Goal: Task Accomplishment & Management: Use online tool/utility

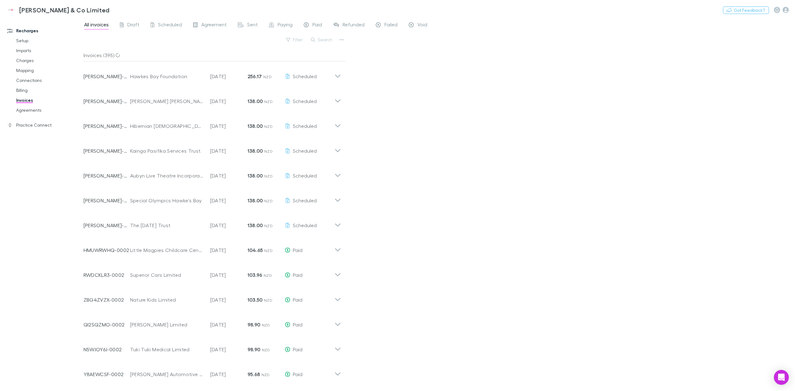
drag, startPoint x: 241, startPoint y: 40, endPoint x: 130, endPoint y: 39, distance: 111.8
click at [130, 39] on div "Filter Search" at bounding box center [215, 42] width 262 height 14
click at [129, 41] on div "Filter Search" at bounding box center [215, 42] width 262 height 14
click at [337, 75] on icon at bounding box center [338, 74] width 7 height 12
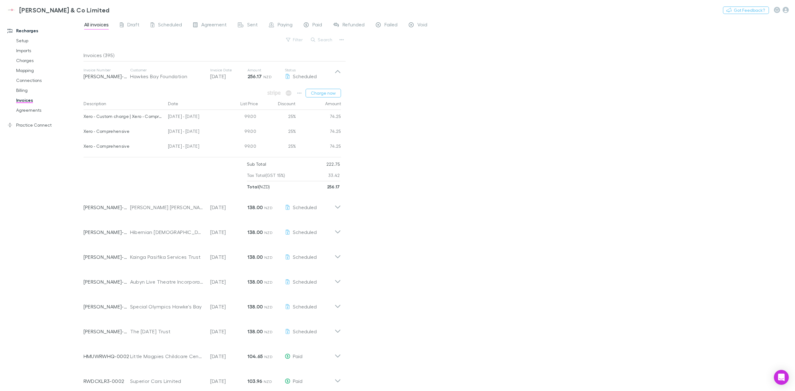
click at [337, 75] on icon at bounding box center [338, 74] width 7 height 12
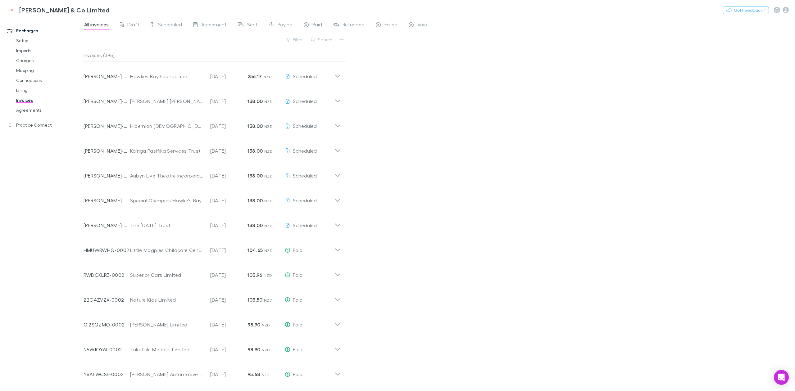
click at [363, 81] on div "All invoices Draft Scheduled Agreement Sent Paying Paid Refunded Failed Void Fi…" at bounding box center [440, 204] width 712 height 374
drag, startPoint x: 413, startPoint y: 109, endPoint x: 382, endPoint y: 103, distance: 32.0
click at [413, 109] on div "All invoices Draft Scheduled Agreement Sent Paying Paid Refunded Failed Void Fi…" at bounding box center [440, 204] width 712 height 374
click at [212, 81] on div "Invoice Number [PERSON_NAME]-0095 Customer Hawkes Bay Foundation Invoice Date […" at bounding box center [209, 74] width 251 height 22
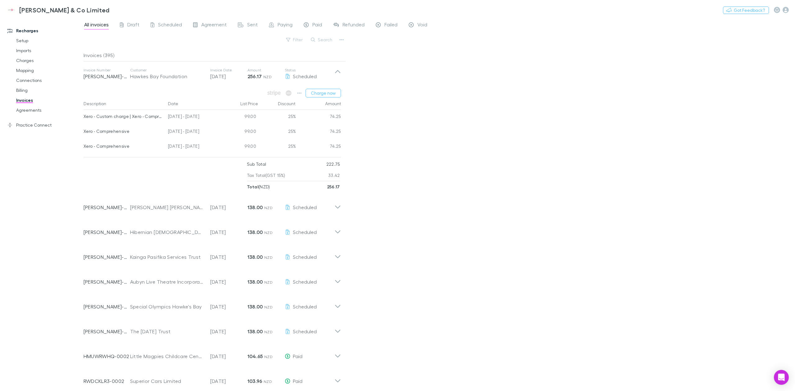
click at [363, 173] on div "All invoices Draft Scheduled Agreement Sent Paying Paid Refunded Failed Void Fi…" at bounding box center [440, 204] width 712 height 374
click at [315, 92] on button "Charge now" at bounding box center [323, 93] width 35 height 9
click at [321, 96] on button "Charge now" at bounding box center [323, 93] width 35 height 9
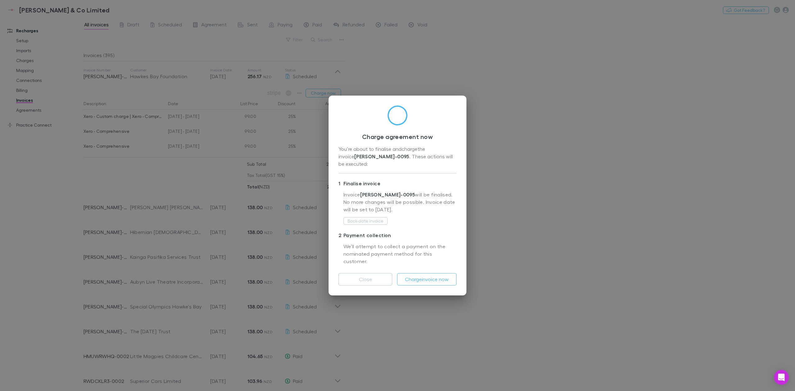
click at [425, 275] on button "Charge invoice now" at bounding box center [426, 279] width 59 height 12
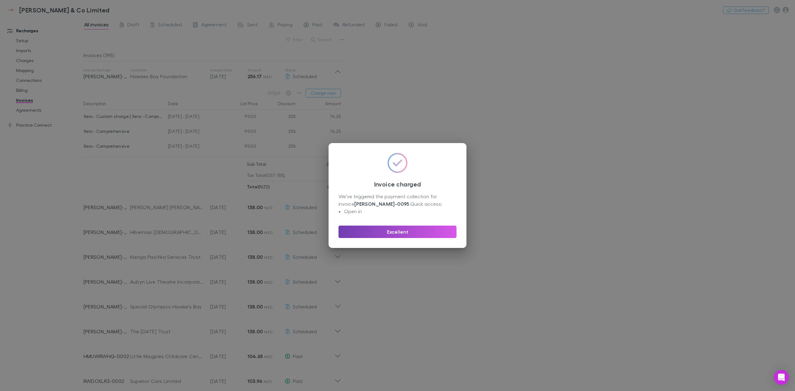
click at [373, 233] on button "Excellent" at bounding box center [398, 232] width 118 height 12
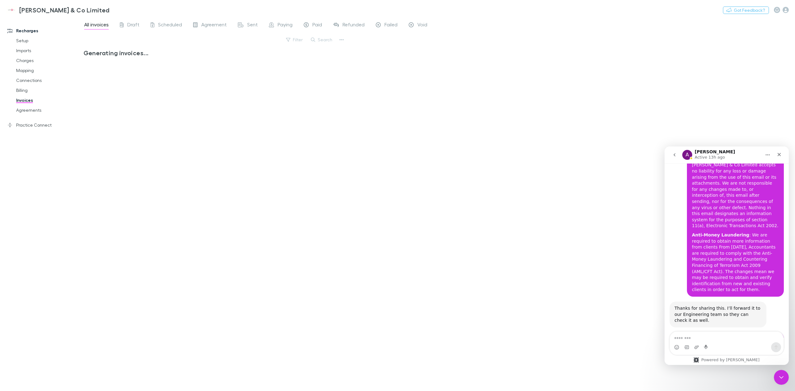
scroll to position [1022, 0]
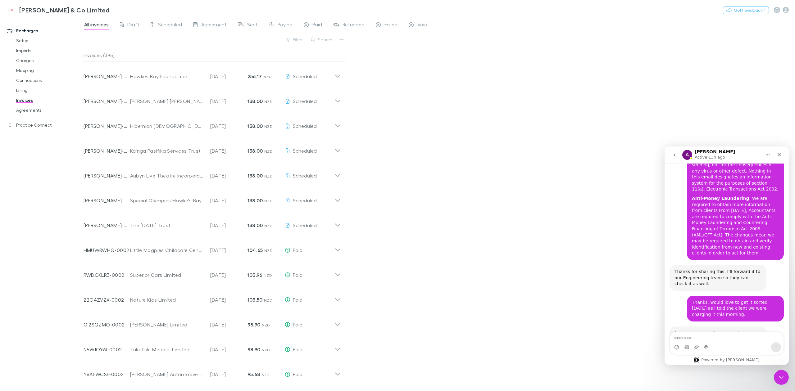
click at [335, 77] on icon at bounding box center [338, 74] width 7 height 12
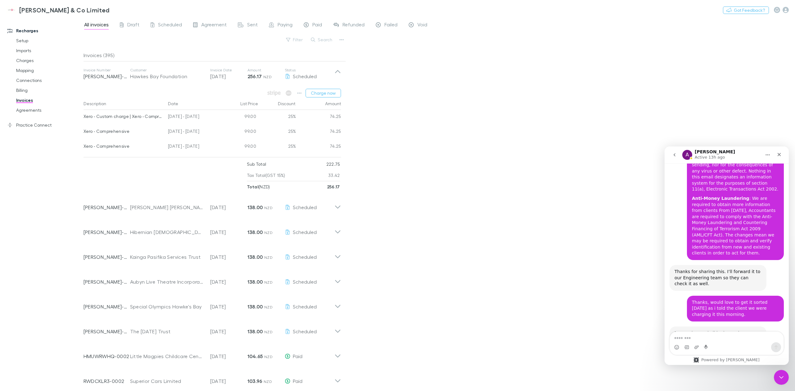
click at [387, 130] on div "All invoices Draft Scheduled Agreement Sent Paying Paid Refunded Failed Void Fi…" at bounding box center [440, 204] width 712 height 374
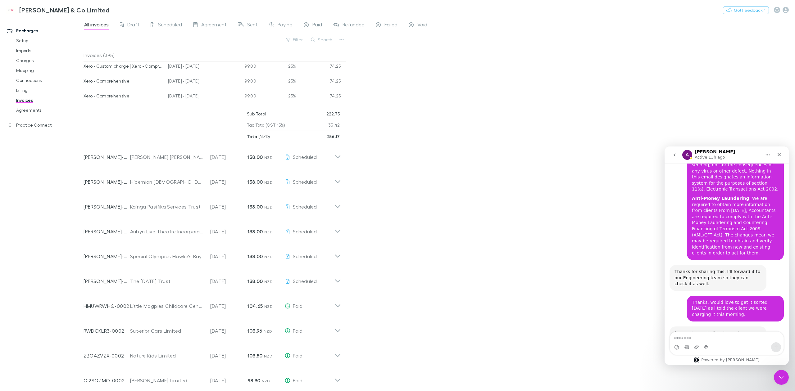
scroll to position [0, 0]
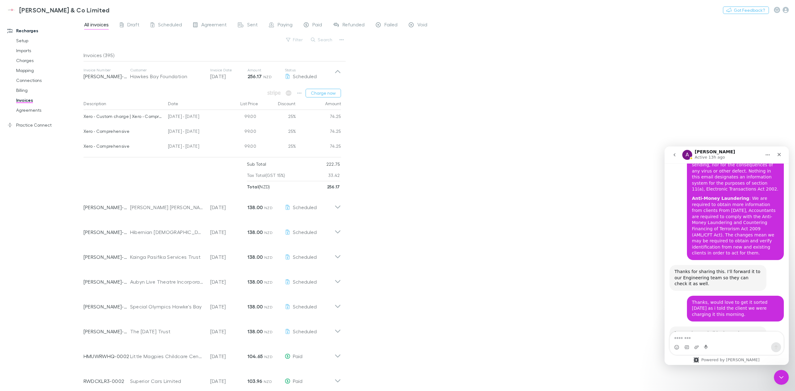
click at [435, 137] on div "All invoices Draft Scheduled Agreement Sent Paying Paid Refunded Failed Void Fi…" at bounding box center [440, 204] width 712 height 374
click at [337, 70] on icon at bounding box center [338, 74] width 7 height 12
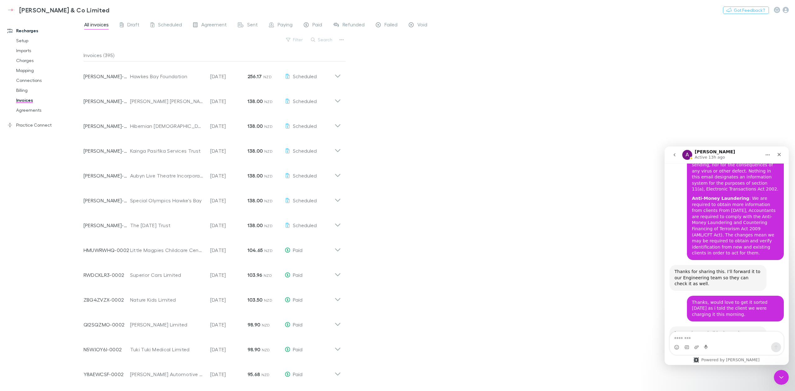
click at [366, 108] on div "All invoices Draft Scheduled Agreement Sent Paying Paid Refunded Failed Void Fi…" at bounding box center [440, 204] width 712 height 374
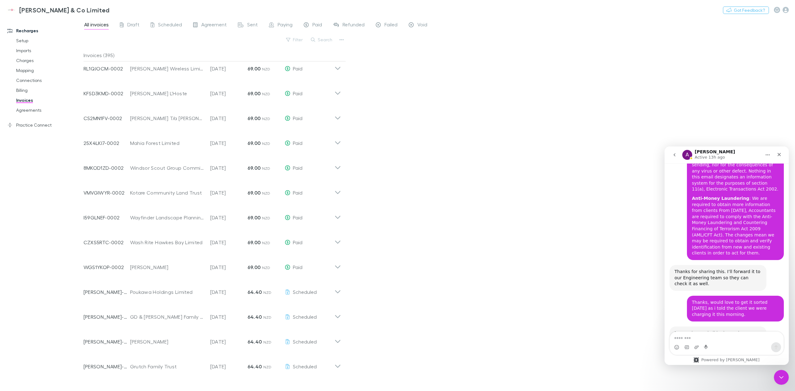
drag, startPoint x: 50, startPoint y: 316, endPoint x: 66, endPoint y: 166, distance: 151.5
drag, startPoint x: 408, startPoint y: 332, endPoint x: 398, endPoint y: 301, distance: 32.9
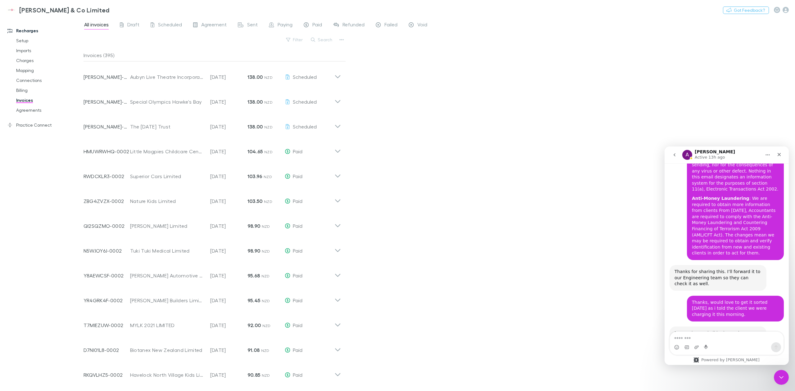
scroll to position [0, 0]
click at [400, 91] on div "All invoices Draft Scheduled Agreement Sent Paying Paid Refunded Failed Void Fi…" at bounding box center [440, 204] width 712 height 374
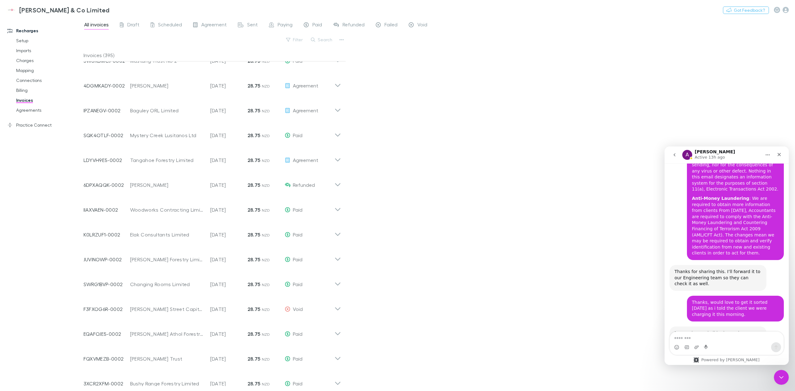
scroll to position [3122, 0]
drag, startPoint x: 443, startPoint y: 312, endPoint x: 455, endPoint y: 149, distance: 163.2
